Goal: Task Accomplishment & Management: Manage account settings

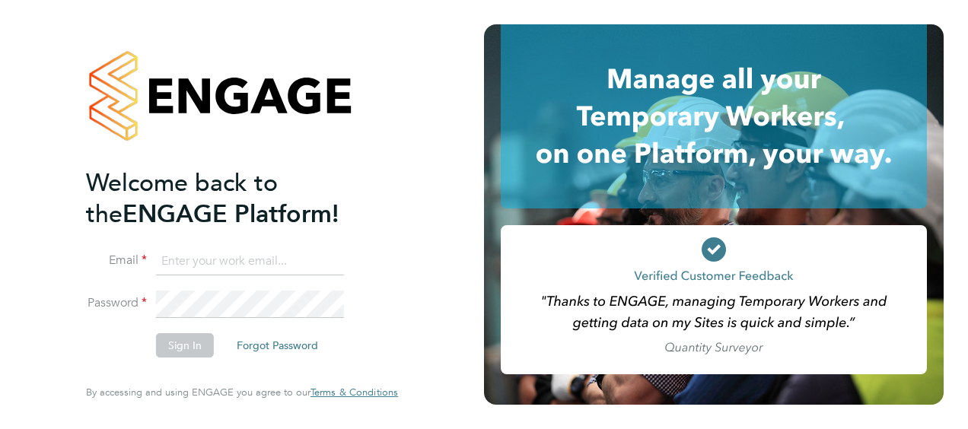
type input "[EMAIL_ADDRESS][PERSON_NAME][DOMAIN_NAME]"
click at [173, 353] on button "Sign In" at bounding box center [185, 345] width 58 height 24
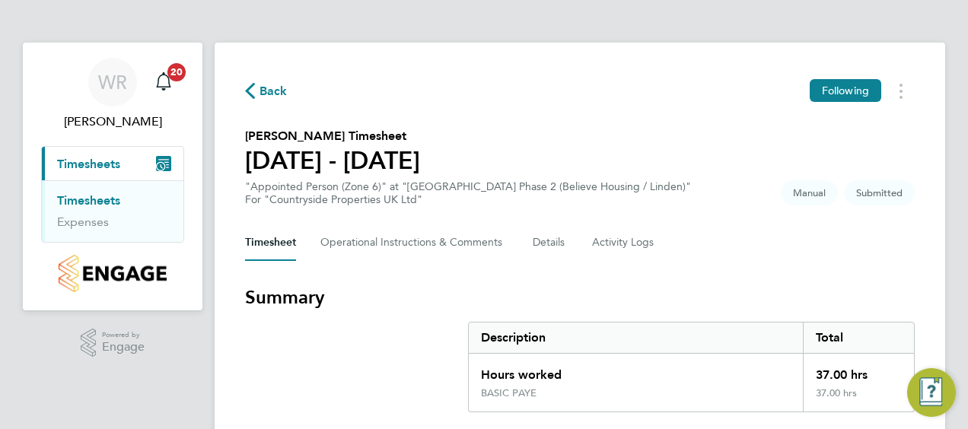
click at [777, 250] on div "Timesheet Operational Instructions & Comments Details Activity Logs" at bounding box center [579, 242] width 669 height 37
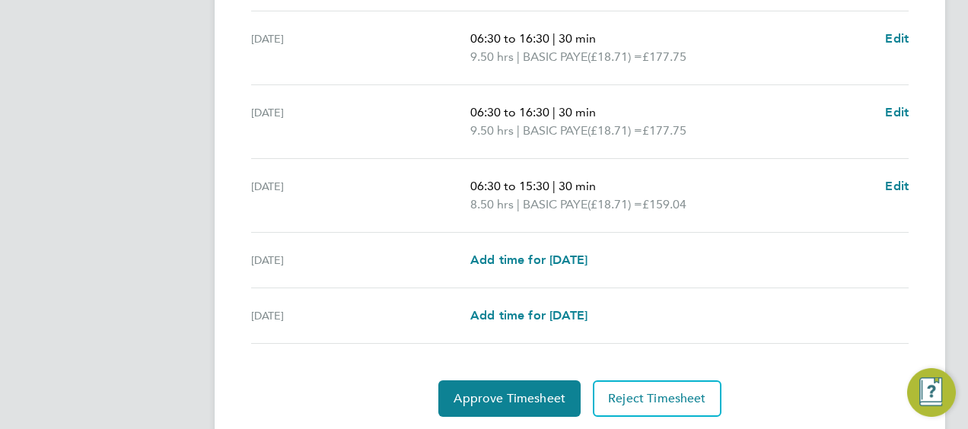
scroll to position [609, 0]
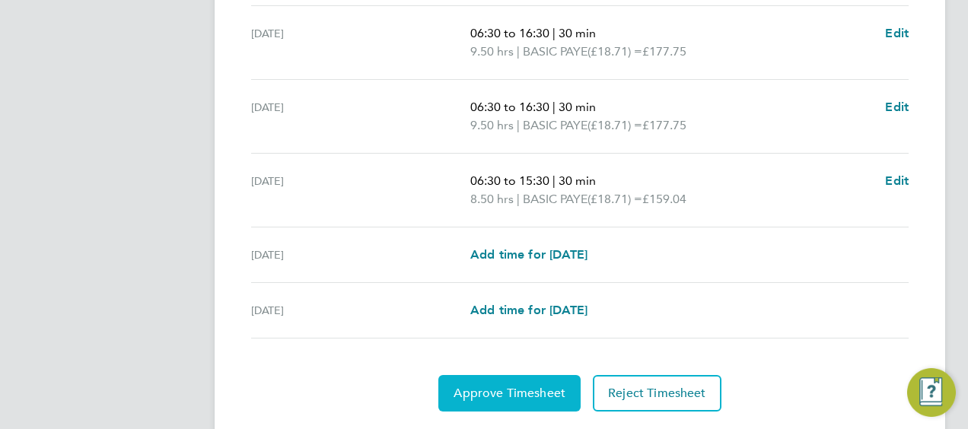
click at [520, 390] on span "Approve Timesheet" at bounding box center [509, 393] width 112 height 15
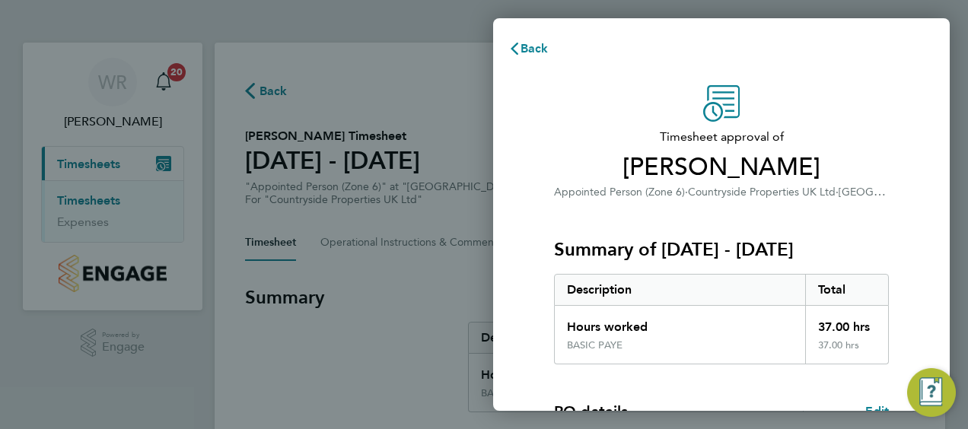
click at [896, 250] on div "Timesheet approval of John Proud Appointed Person (Zone 6) · Countryside Proper…" at bounding box center [721, 367] width 371 height 564
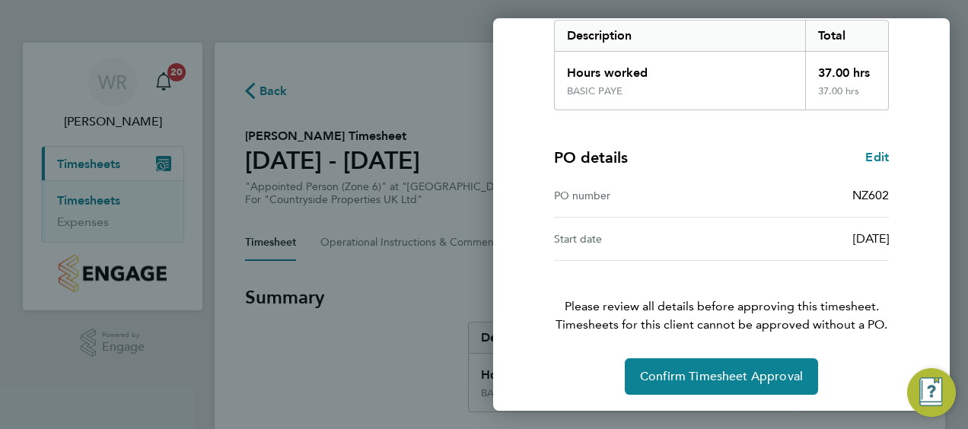
scroll to position [255, 0]
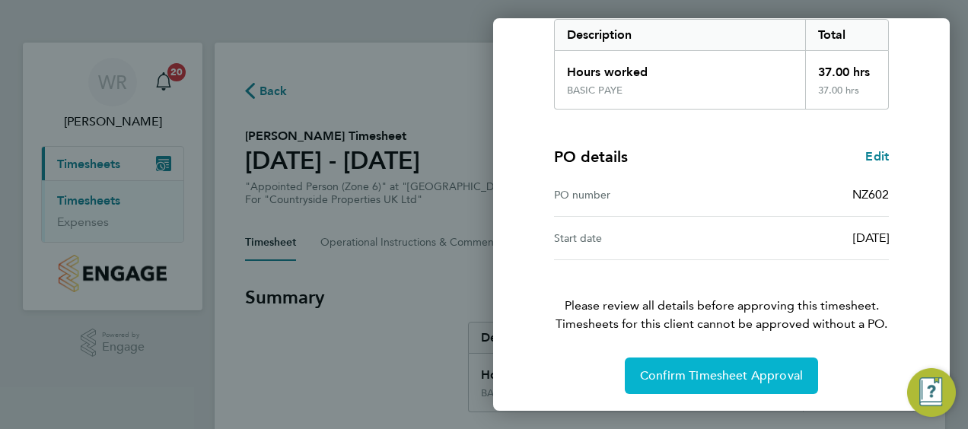
click at [733, 382] on button "Confirm Timesheet Approval" at bounding box center [721, 376] width 193 height 37
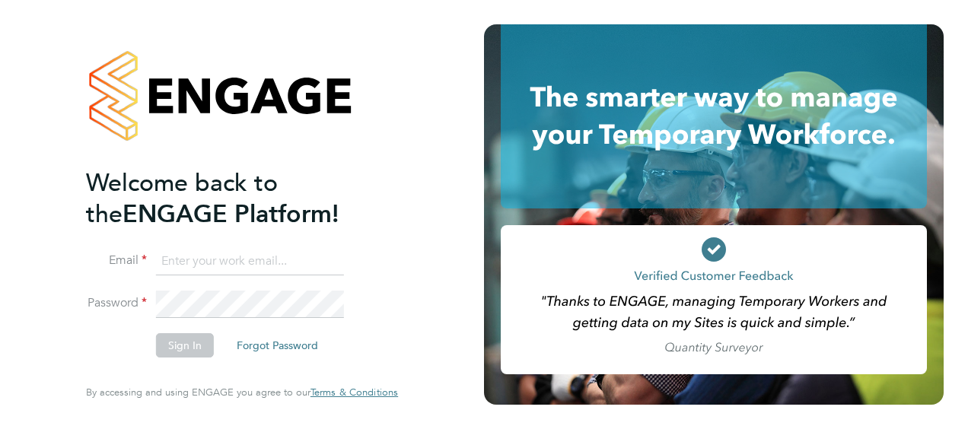
type input "[EMAIL_ADDRESS][PERSON_NAME][DOMAIN_NAME]"
click at [183, 351] on button "Sign In" at bounding box center [185, 345] width 58 height 24
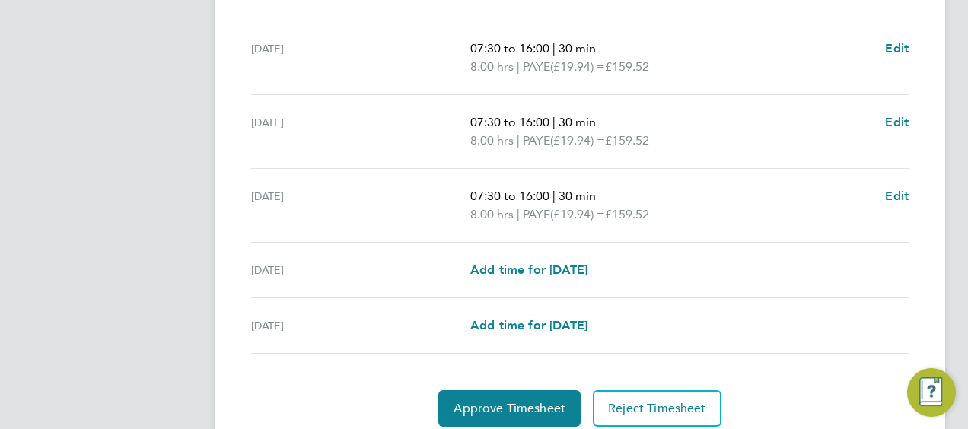
scroll to position [667, 0]
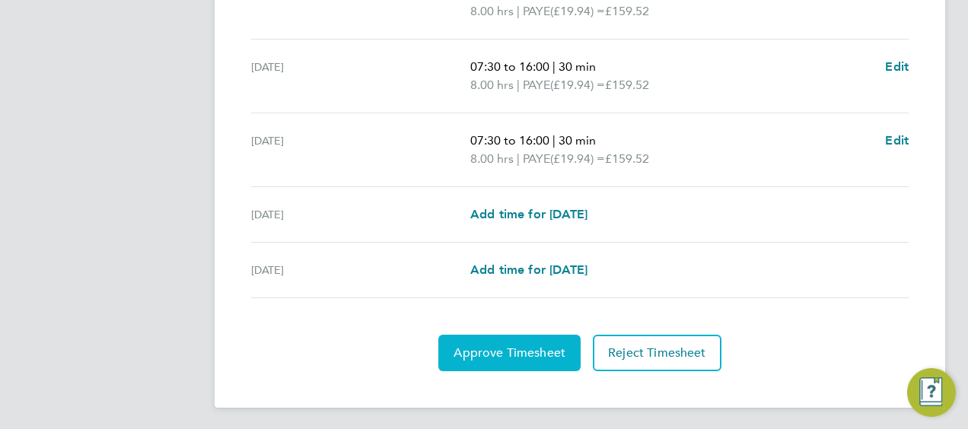
click at [498, 339] on button "Approve Timesheet" at bounding box center [509, 353] width 142 height 37
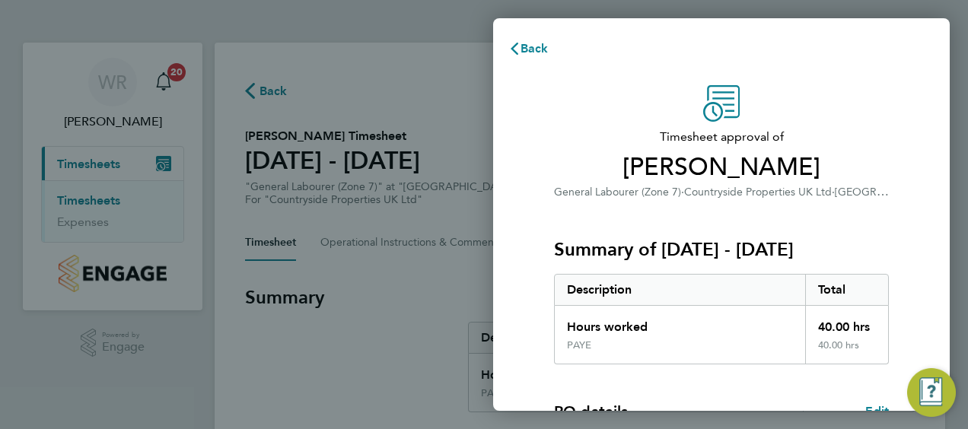
click at [892, 237] on div "Timesheet approval of Adi Covaciu General Labourer (Zone 7) · Countryside Prope…" at bounding box center [721, 367] width 371 height 564
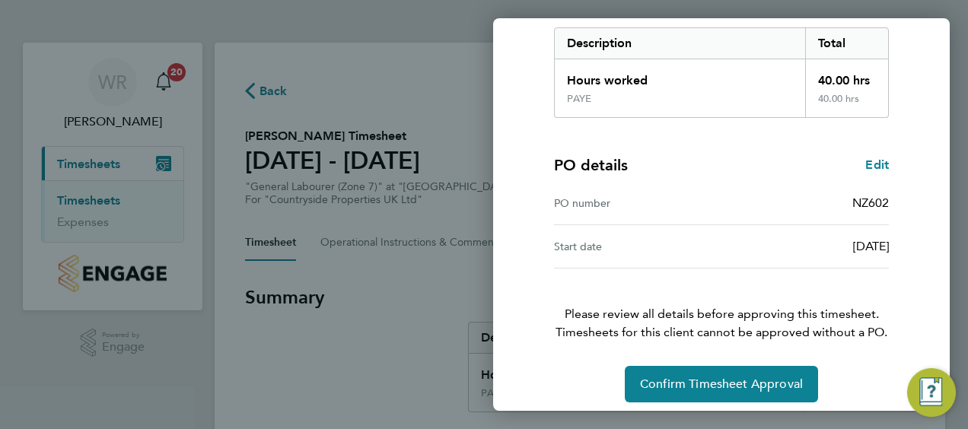
scroll to position [255, 0]
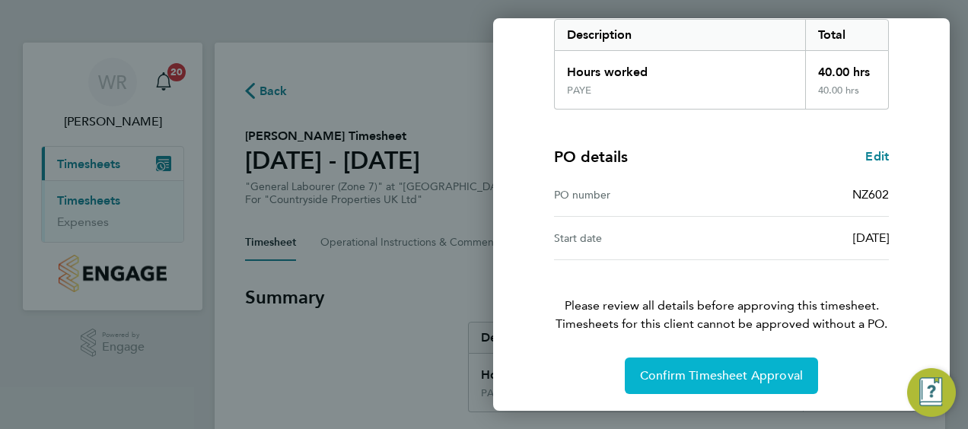
click at [769, 368] on span "Confirm Timesheet Approval" at bounding box center [721, 375] width 163 height 15
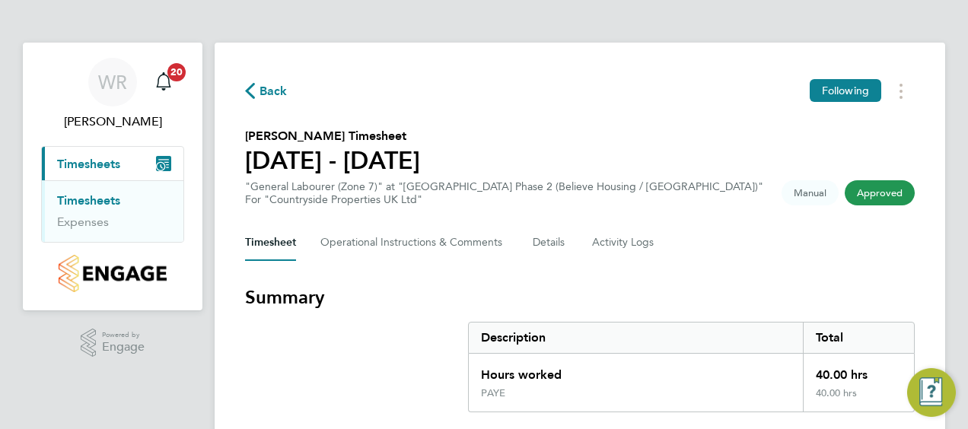
click at [860, 289] on h3 "Summary" at bounding box center [579, 297] width 669 height 24
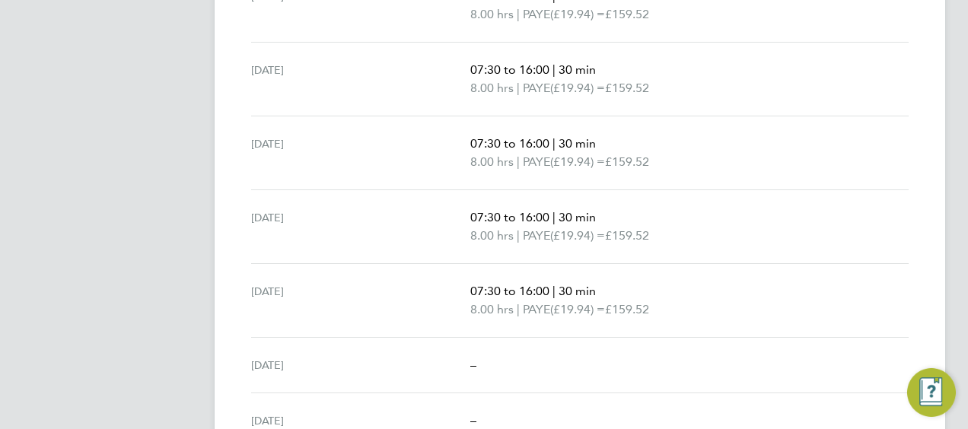
scroll to position [594, 0]
